Goal: Find specific page/section: Find specific page/section

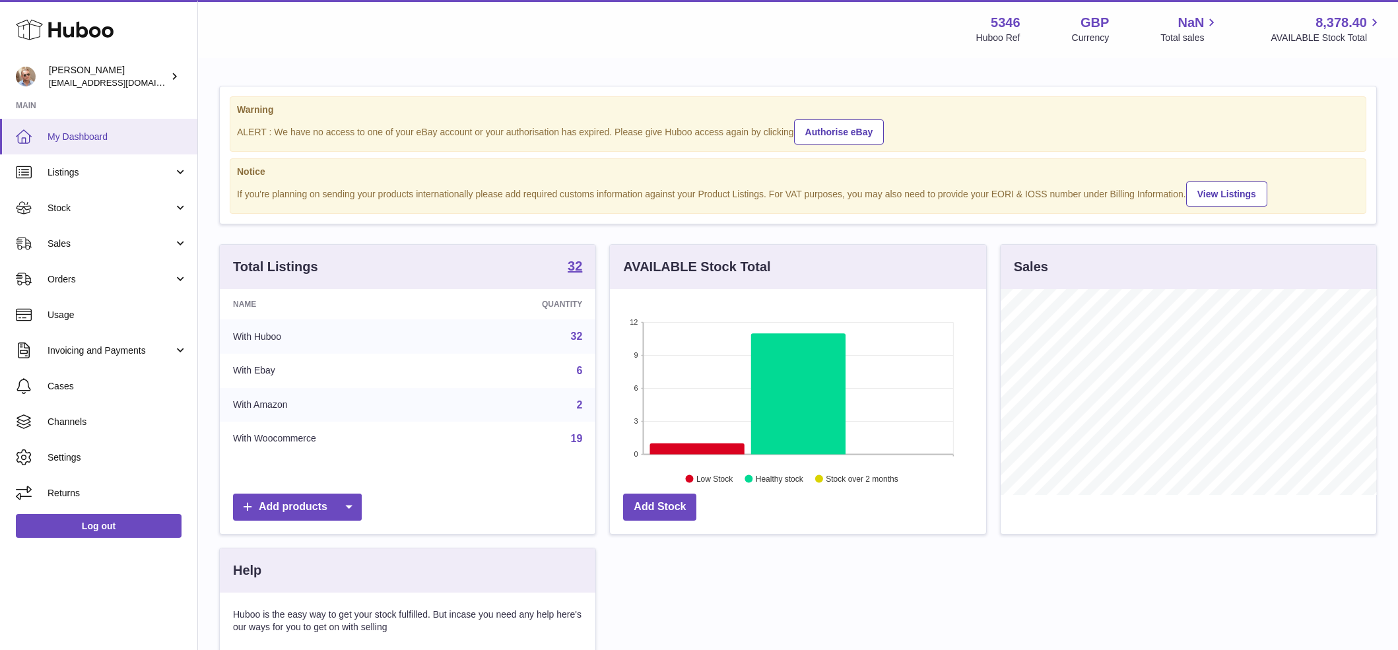
scroll to position [206, 376]
click at [102, 277] on span "Orders" at bounding box center [111, 279] width 126 height 13
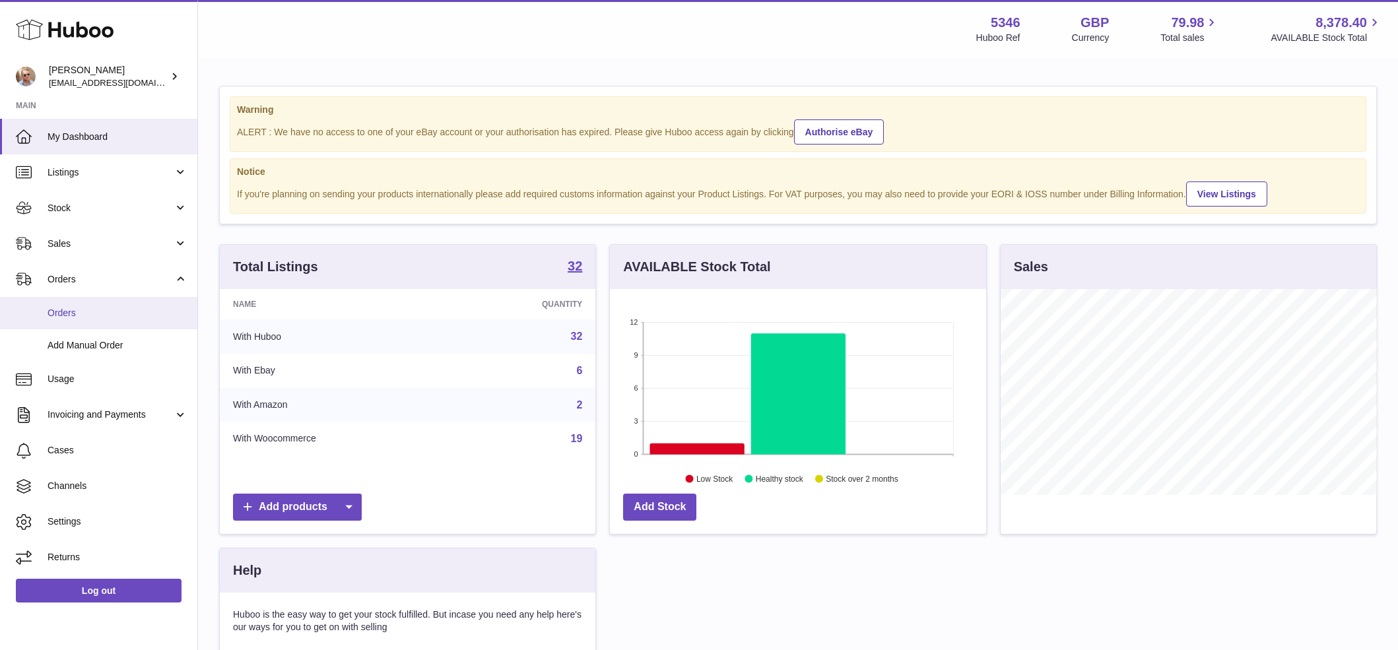
click at [76, 319] on span "Orders" at bounding box center [118, 313] width 140 height 13
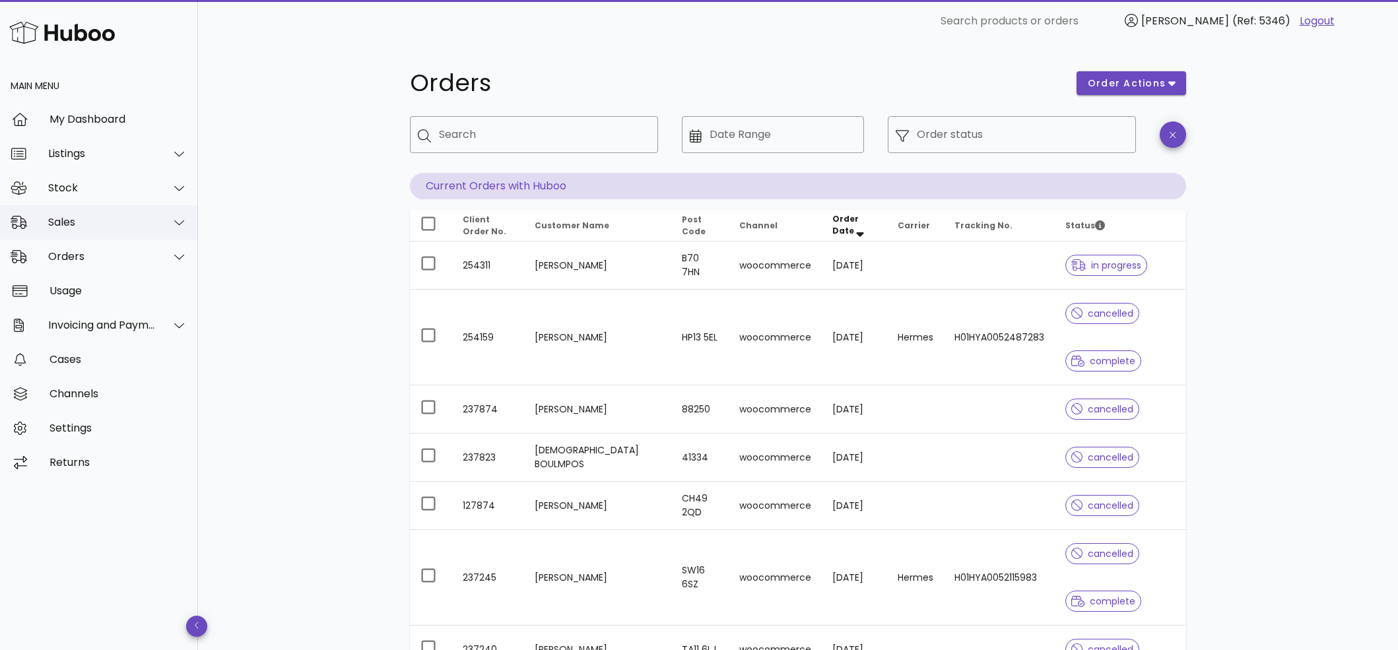
click at [69, 222] on div "Sales" at bounding box center [102, 222] width 108 height 13
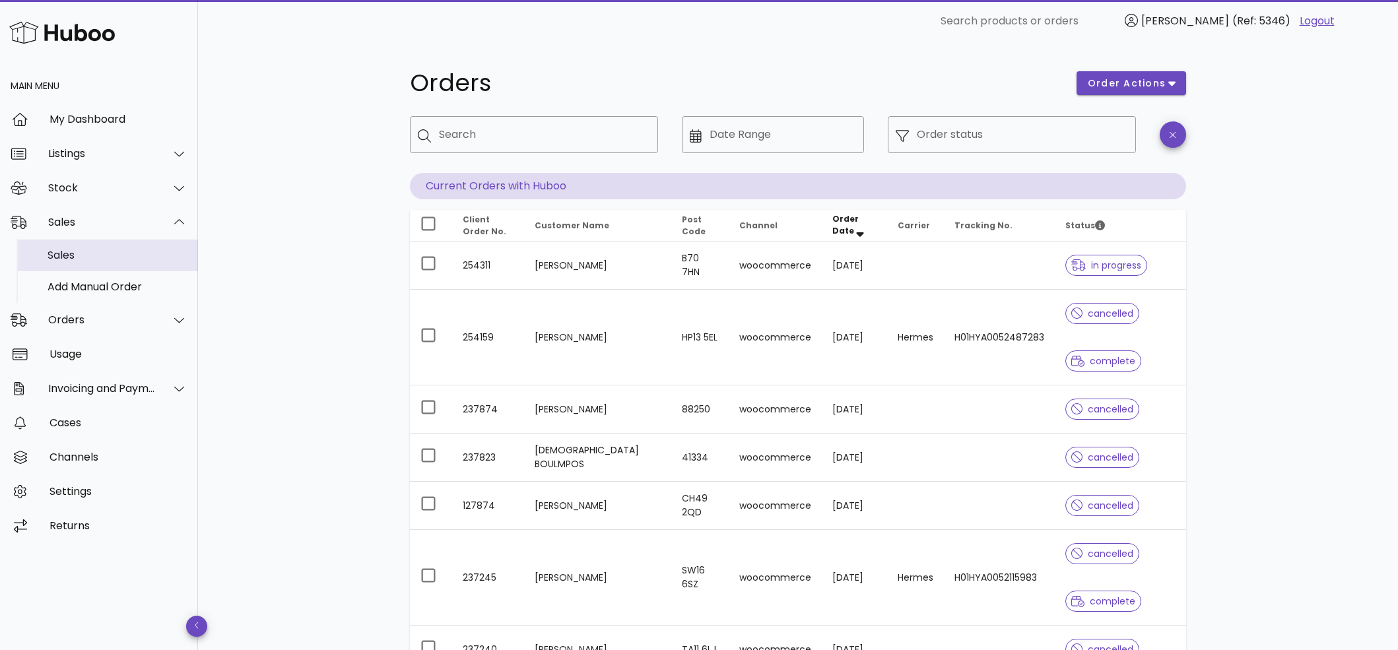
click at [75, 261] on div "Sales" at bounding box center [118, 255] width 140 height 13
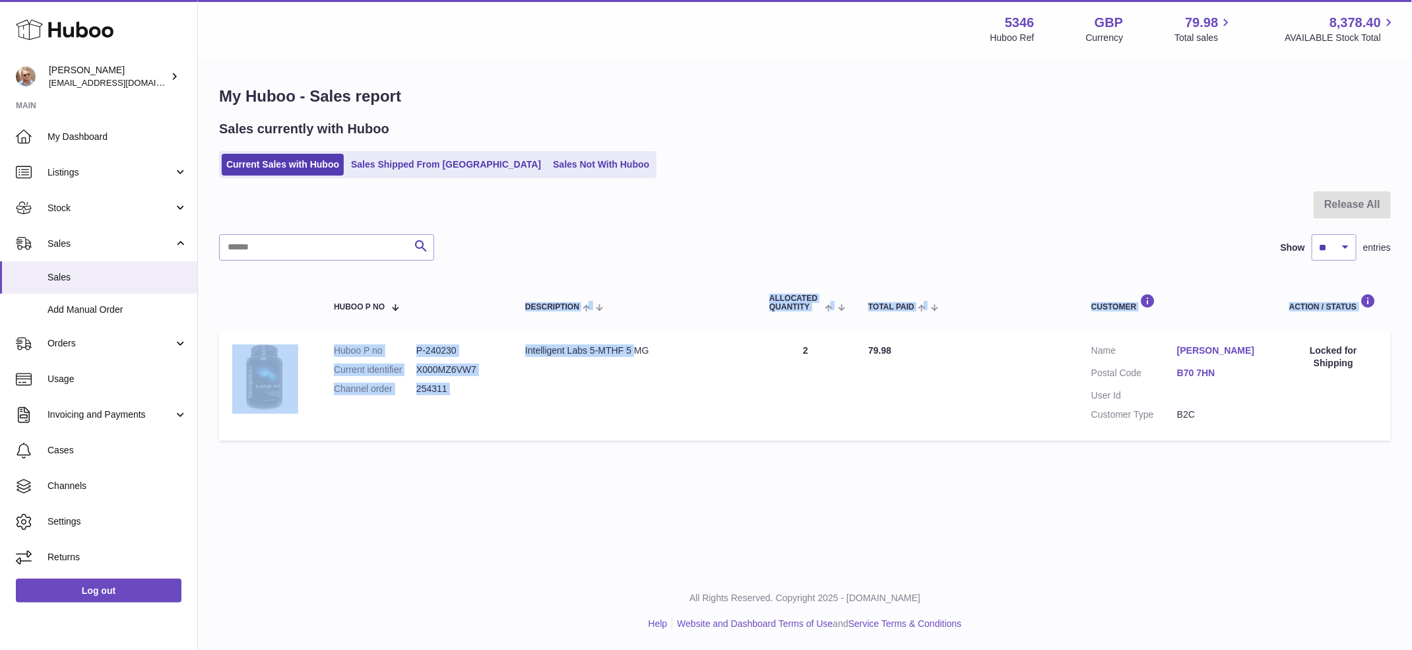
drag, startPoint x: 476, startPoint y: 315, endPoint x: 638, endPoint y: 358, distance: 167.1
click at [638, 358] on table "Huboo P no Description ALLOCATED Quantity Total paid Customer Action / Status H…" at bounding box center [805, 361] width 1172 height 174
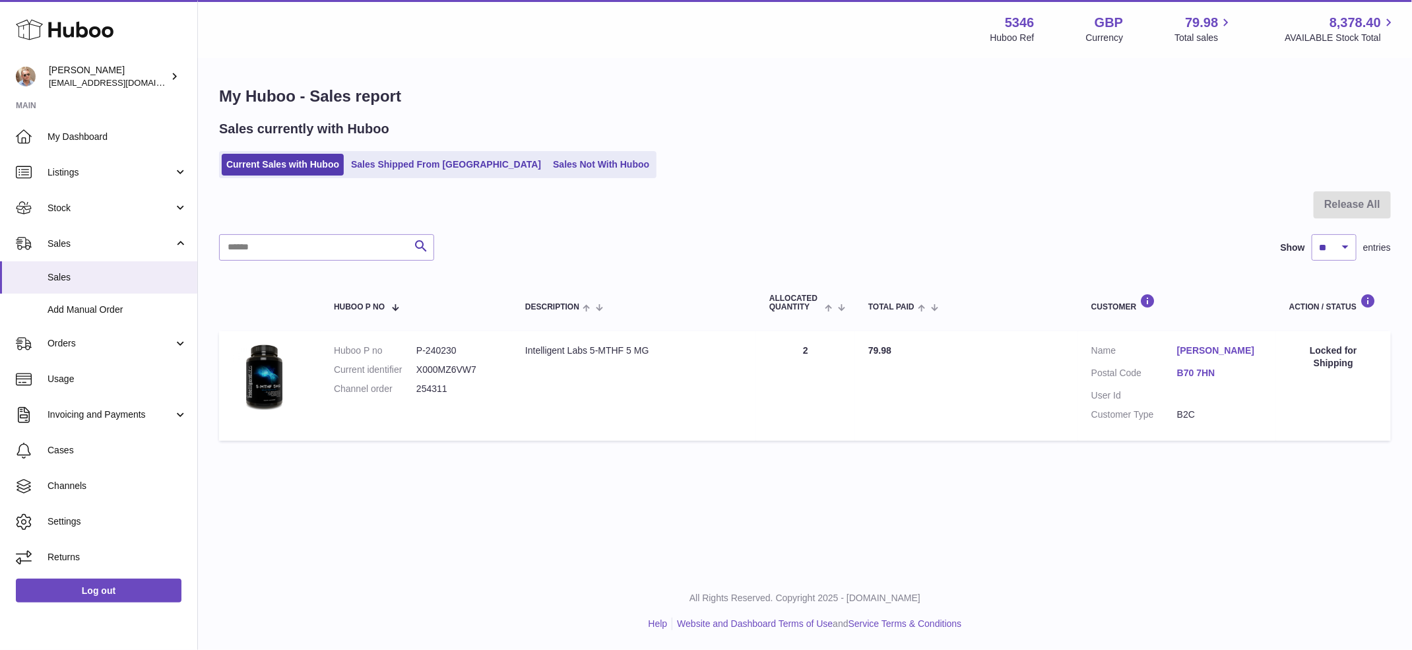
click at [812, 181] on div "My Huboo - Sales report Sales currently with Huboo Current Sales with Huboo Sal…" at bounding box center [805, 266] width 1214 height 415
click at [557, 158] on link "Sales Not With Huboo" at bounding box center [601, 165] width 106 height 22
